Goal: Book appointment/travel/reservation

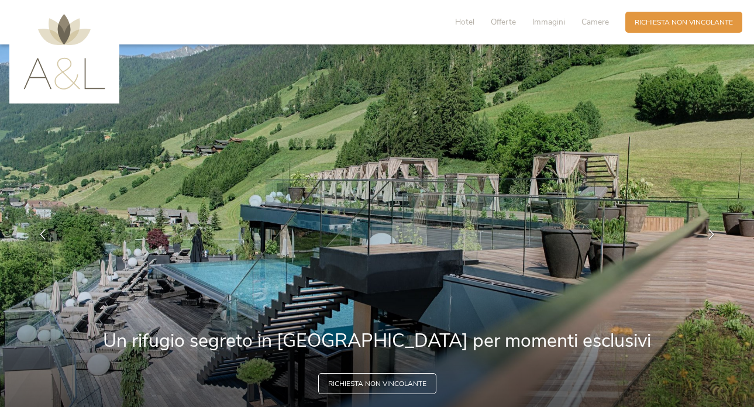
drag, startPoint x: 667, startPoint y: 20, endPoint x: 574, endPoint y: 120, distance: 136.9
click at [667, 20] on span "Richiesta non vincolante" at bounding box center [684, 23] width 98 height 10
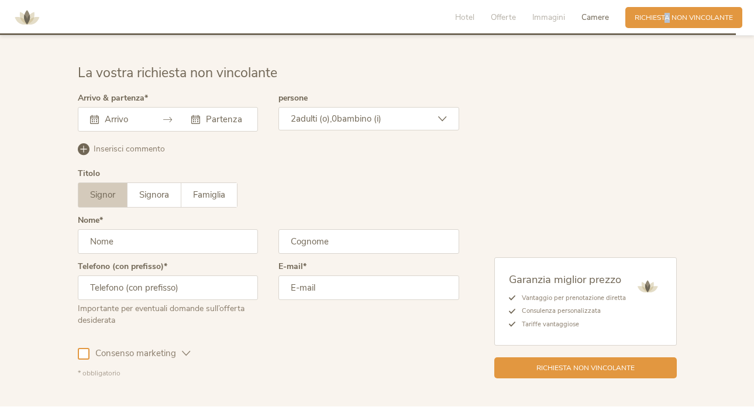
scroll to position [2891, 0]
click at [126, 106] on div at bounding box center [168, 118] width 181 height 25
click at [122, 113] on input "text" at bounding box center [123, 119] width 43 height 12
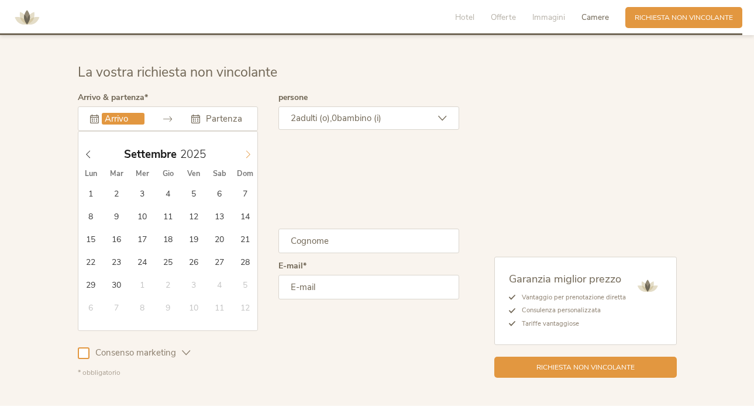
click at [248, 150] on icon at bounding box center [248, 154] width 8 height 8
type input "[DATE]"
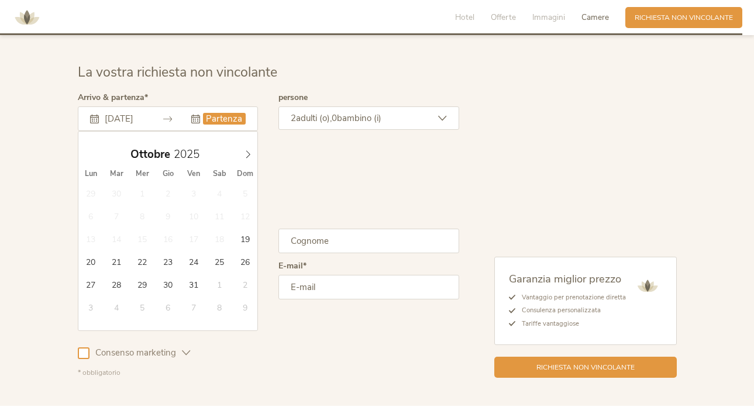
type input "[DATE]"
drag, startPoint x: 94, startPoint y: 246, endPoint x: 91, endPoint y: 251, distance: 6.5
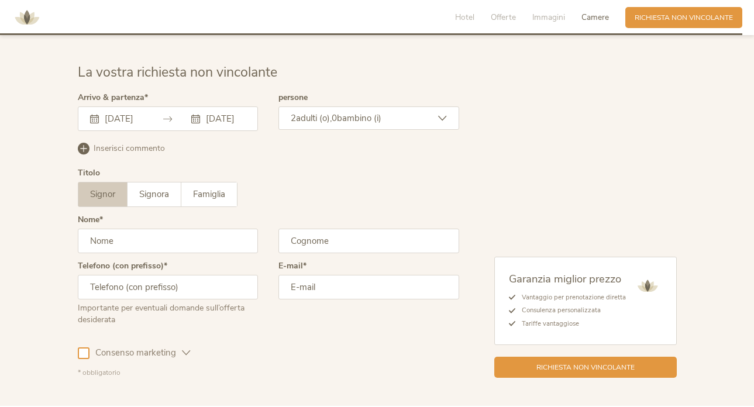
click at [444, 114] on icon at bounding box center [442, 118] width 9 height 9
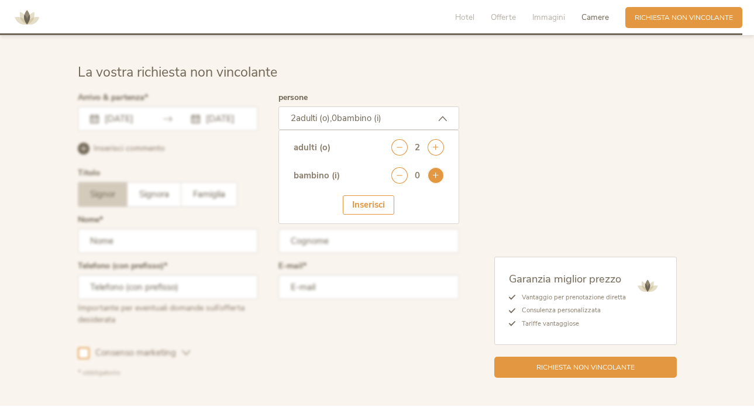
click at [436, 167] on icon at bounding box center [435, 175] width 16 height 16
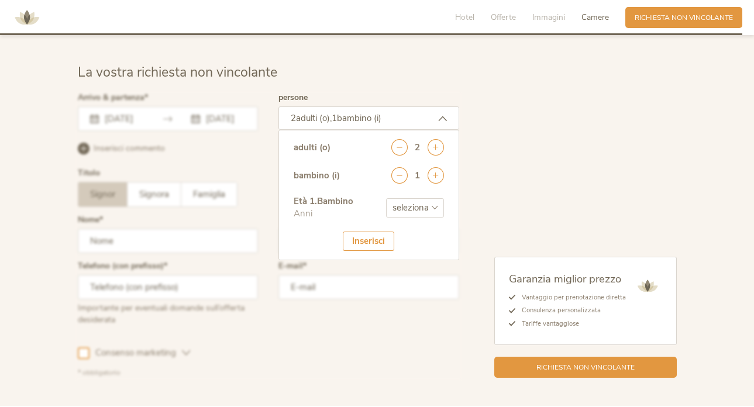
select select "3"
click at [368, 232] on div "Inserisci" at bounding box center [368, 241] width 51 height 19
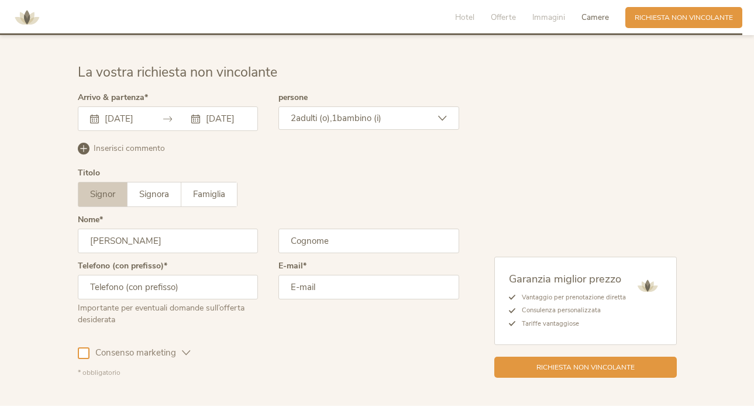
type input "[PERSON_NAME]"
type input "Arsuffi"
drag, startPoint x: 106, startPoint y: 271, endPoint x: 114, endPoint y: 278, distance: 11.2
click at [105, 275] on input "3913573161" at bounding box center [168, 287] width 181 height 25
type input "[PHONE_NUMBER]"
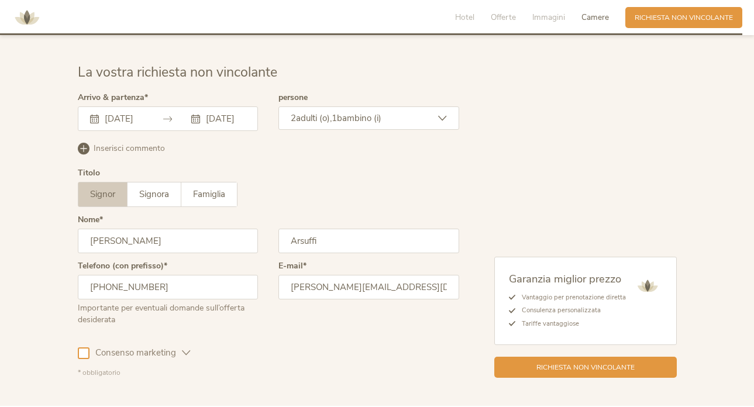
drag, startPoint x: 391, startPoint y: 270, endPoint x: 390, endPoint y: 288, distance: 17.6
click at [391, 275] on input "[PERSON_NAME][EMAIL_ADDRESS][DOMAIN_NAME]" at bounding box center [368, 287] width 181 height 25
type input "[PERSON_NAME][EMAIL_ADDRESS][DOMAIN_NAME]"
click at [81, 347] on div at bounding box center [84, 353] width 12 height 12
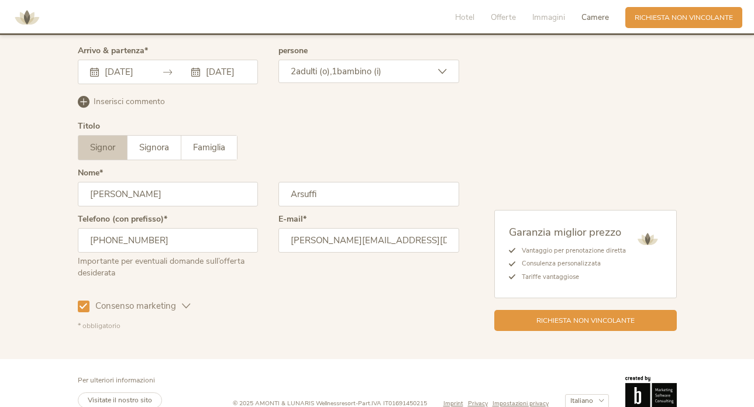
scroll to position [2937, 0]
click at [589, 315] on span "Richiesta non vincolante" at bounding box center [585, 320] width 98 height 10
